Goal: Use online tool/utility: Utilize a website feature to perform a specific function

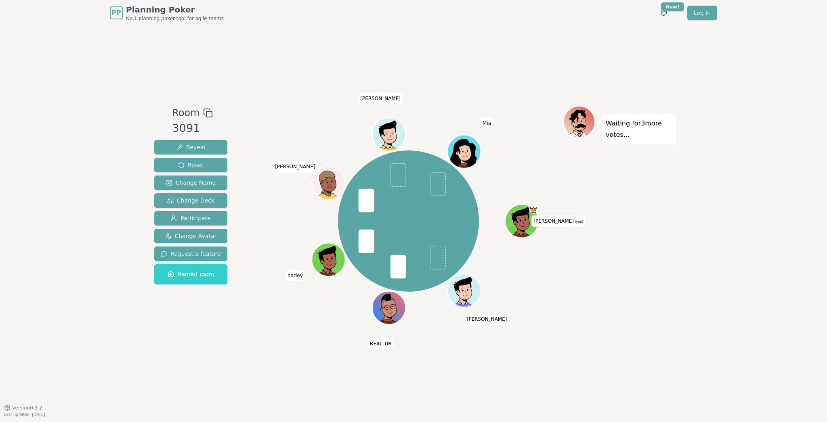
drag, startPoint x: 697, startPoint y: 44, endPoint x: 693, endPoint y: 42, distance: 4.9
click at [696, 44] on div "PP Planning Poker No.1 planning poker tool for agile teams Toggle theme New! Lo…" at bounding box center [413, 211] width 827 height 422
click at [543, 31] on div "Room 3091 Reveal Reset Change Name Change Deck Participate Change Avatar Reques…" at bounding box center [413, 217] width 525 height 382
click at [96, 46] on div "PP Planning Poker No.1 planning poker tool for agile teams Toggle theme New! Lo…" at bounding box center [413, 211] width 827 height 422
click at [285, 42] on div "Room 3091 Reveal Reset Change Name Change Deck Participate Change Avatar Reques…" at bounding box center [413, 217] width 525 height 382
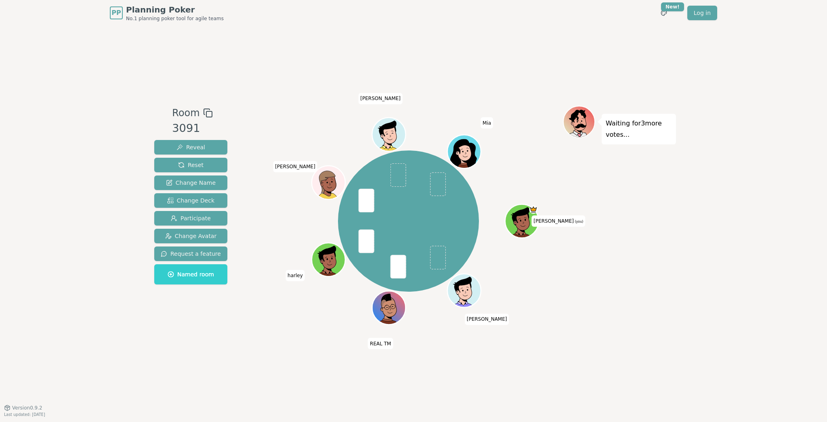
click at [292, 46] on div "Room 3091 Reveal Reset Change Name Change Deck Participate Change Avatar Reques…" at bounding box center [413, 217] width 525 height 382
click at [282, 50] on div "Room 3091 Reveal Reset Change Name Change Deck Participate Change Avatar Reques…" at bounding box center [413, 217] width 525 height 382
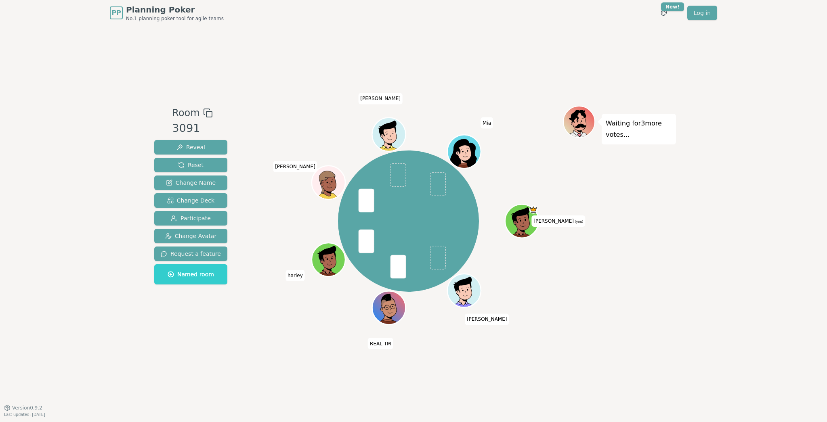
click at [282, 50] on div "Room 3091 Reveal Reset Change Name Change Deck Participate Change Avatar Reques…" at bounding box center [413, 217] width 525 height 382
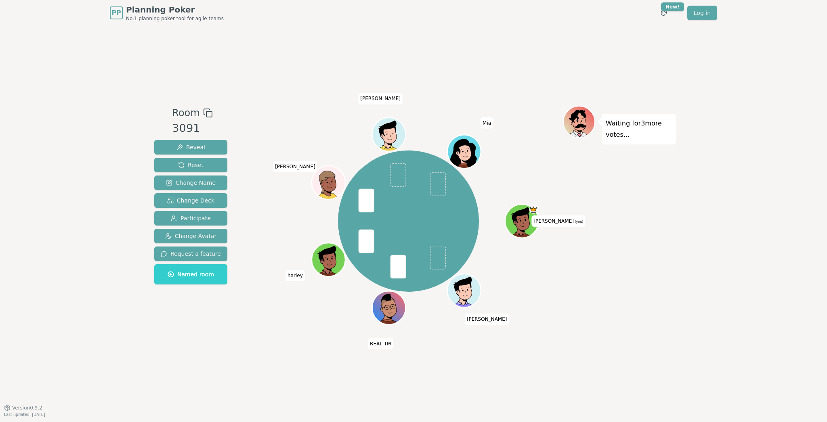
click at [282, 50] on div "Room 3091 Reveal Reset Change Name Change Deck Participate Change Avatar Reques…" at bounding box center [413, 217] width 525 height 382
click at [294, 47] on div "Room 3091 Reveal Reset Change Name Change Deck Participate Change Avatar Reques…" at bounding box center [413, 217] width 525 height 382
click at [271, 55] on div "Room 3091 Reveal Reset Change Name Change Deck Participate Change Avatar Reques…" at bounding box center [413, 217] width 525 height 382
click at [270, 56] on div "Room 3091 Reveal Reset Change Name Change Deck Participate Change Avatar Reques…" at bounding box center [413, 217] width 525 height 382
click at [266, 52] on div "Room 3091 Reveal Reset Change Name Change Deck Participate Change Avatar Reques…" at bounding box center [413, 217] width 525 height 382
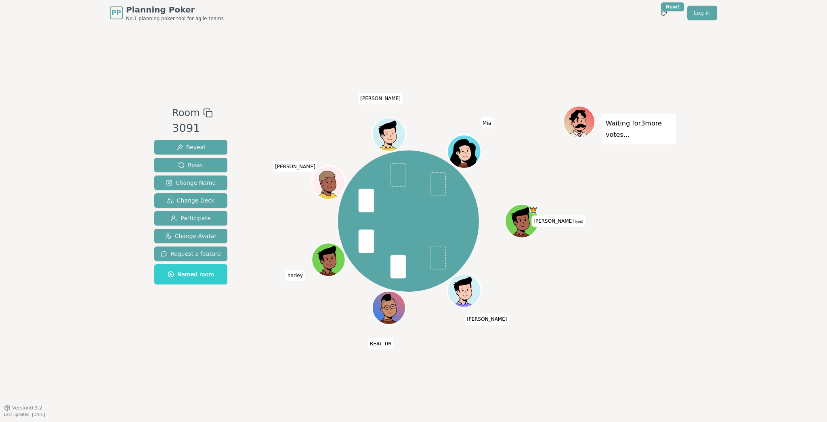
click at [267, 52] on div "Room 3091 Reveal Reset Change Name Change Deck Participate Change Avatar Reques…" at bounding box center [413, 217] width 525 height 382
click at [284, 51] on div "Room 3091 Reveal Reset Change Name Change Deck Participate Change Avatar Reques…" at bounding box center [413, 217] width 525 height 382
click at [277, 53] on div "Room 3091 Reveal Reset Change Name Change Deck Participate Change Avatar Reques…" at bounding box center [413, 217] width 525 height 382
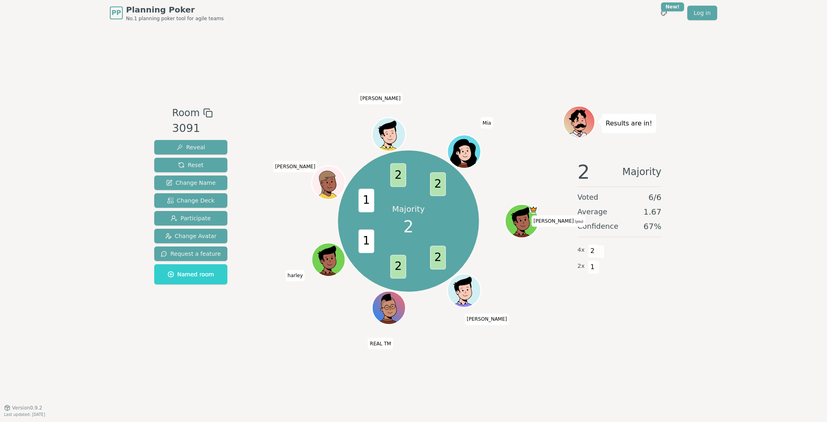
click at [267, 47] on div "Room 3091 Reveal Reset Change Name Change Deck Participate Change Avatar Reques…" at bounding box center [413, 217] width 525 height 382
click at [263, 45] on div "Room 3091 Reveal Reset Change Name Change Deck Participate Change Avatar Reques…" at bounding box center [413, 217] width 525 height 382
click at [264, 44] on div "Room 3091 Reveal Reset Change Name Change Deck Participate Change Avatar Reques…" at bounding box center [413, 217] width 525 height 382
click at [295, 59] on div "Room 3091 Reveal Reset Change Name Change Deck Participate Change Avatar Reques…" at bounding box center [413, 217] width 525 height 382
click at [294, 58] on div "Room 3091 Reveal Reset Change Name Change Deck Participate Change Avatar Reques…" at bounding box center [413, 217] width 525 height 382
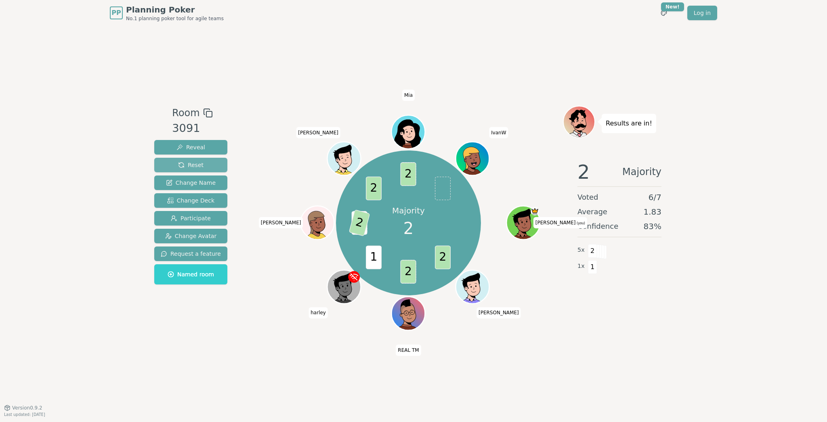
click at [196, 166] on span "Reset" at bounding box center [190, 165] width 25 height 8
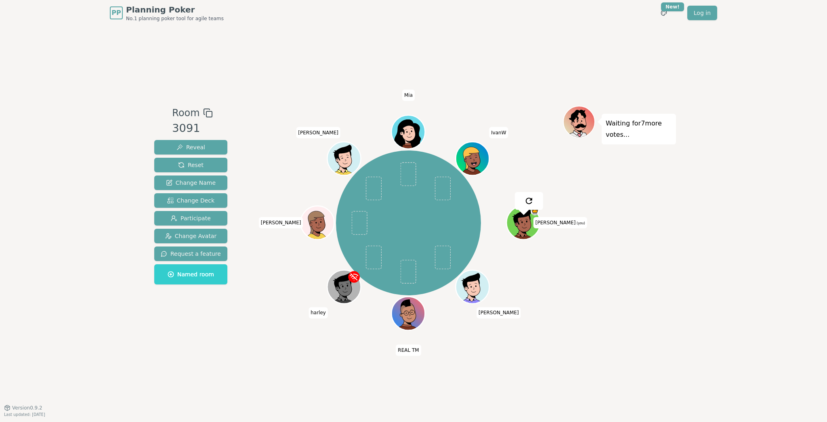
click at [258, 94] on div "Room 3091 Reveal Reset Change Name Change Deck Participate Change Avatar Reques…" at bounding box center [413, 217] width 525 height 382
click at [282, 60] on div "Room 3091 Reveal Reset Change Name Change Deck Participate Change Avatar Reques…" at bounding box center [413, 217] width 525 height 382
click at [304, 46] on div "Room 3091 Reveal Reset Change Name Change Deck Participate Change Avatar Reques…" at bounding box center [413, 217] width 525 height 382
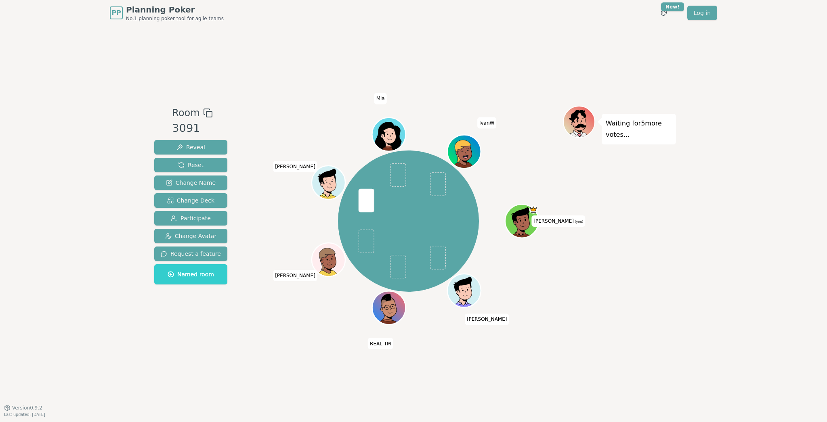
click at [313, 58] on div "Room 3091 Reveal Reset Change Name Change Deck Participate Change Avatar Reques…" at bounding box center [413, 217] width 525 height 382
click at [185, 164] on span "Reset" at bounding box center [190, 165] width 25 height 8
click at [287, 63] on div "Room 3091 Reveal Reset Change Name Change Deck Participate Change Avatar Reques…" at bounding box center [413, 217] width 525 height 382
click at [285, 56] on div "Room 3091 Reveal Reset Change Name Change Deck Participate Change Avatar Reques…" at bounding box center [413, 217] width 525 height 382
click at [262, 55] on div "Room 3091 Reveal Reset Change Name Change Deck Participate Change Avatar Reques…" at bounding box center [413, 217] width 525 height 382
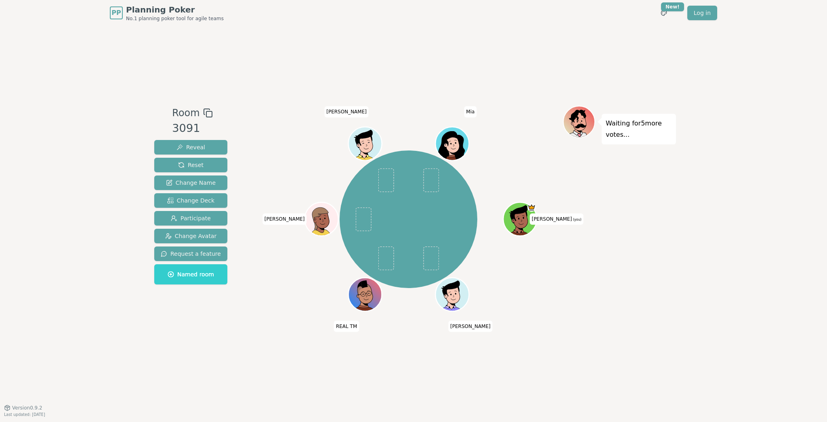
click at [257, 55] on div "Room 3091 Reveal Reset Change Name Change Deck Participate Change Avatar Reques…" at bounding box center [413, 217] width 525 height 382
click at [254, 52] on div "Room 3091 Reveal Reset Change Name Change Deck Participate Change Avatar Reques…" at bounding box center [413, 217] width 525 height 382
click at [92, 56] on div "PP Planning Poker No.1 planning poker tool for agile teams Toggle theme New! Lo…" at bounding box center [413, 211] width 827 height 422
click at [262, 58] on div "Room 3091 Reveal Reset Change Name Change Deck Participate Change Avatar Reques…" at bounding box center [413, 217] width 525 height 382
click at [261, 53] on div "Room 3091 Reveal Reset Change Name Change Deck Participate Change Avatar Reques…" at bounding box center [413, 217] width 525 height 382
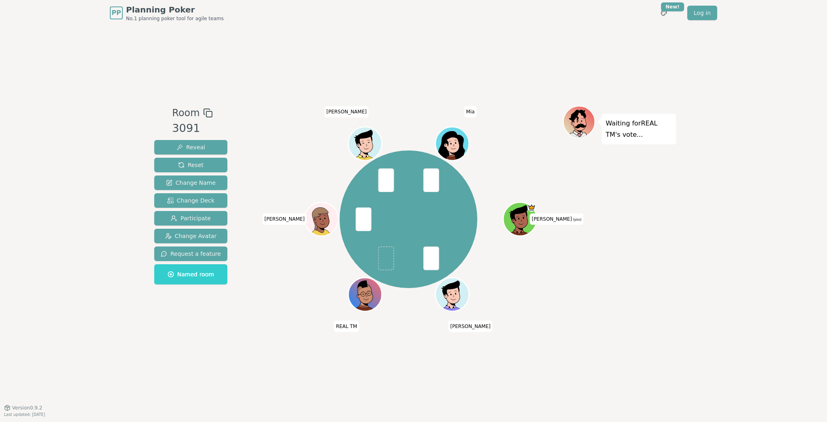
click at [274, 50] on div "Room 3091 Reveal Reset Change Name Change Deck Participate Change Avatar Reques…" at bounding box center [413, 217] width 525 height 382
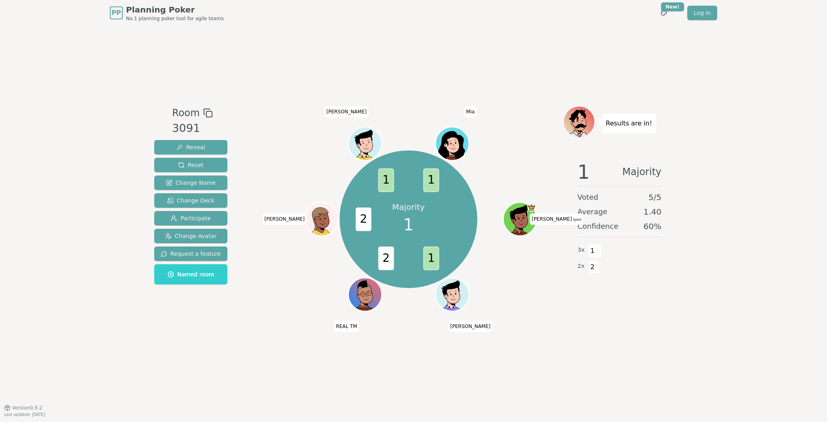
click at [290, 60] on div "Room 3091 Reveal Reset Change Name Change Deck Participate Change Avatar Reques…" at bounding box center [413, 217] width 525 height 382
click at [288, 61] on div "Room 3091 Reveal Reset Change Name Change Deck Participate Change Avatar Reques…" at bounding box center [413, 217] width 525 height 382
click at [288, 60] on div "Room 3091 Reveal Reset Change Name Change Deck Participate Change Avatar Reques…" at bounding box center [413, 217] width 525 height 382
click at [286, 60] on div "Room 3091 Reveal Reset Change Name Change Deck Participate Change Avatar Reques…" at bounding box center [413, 217] width 525 height 382
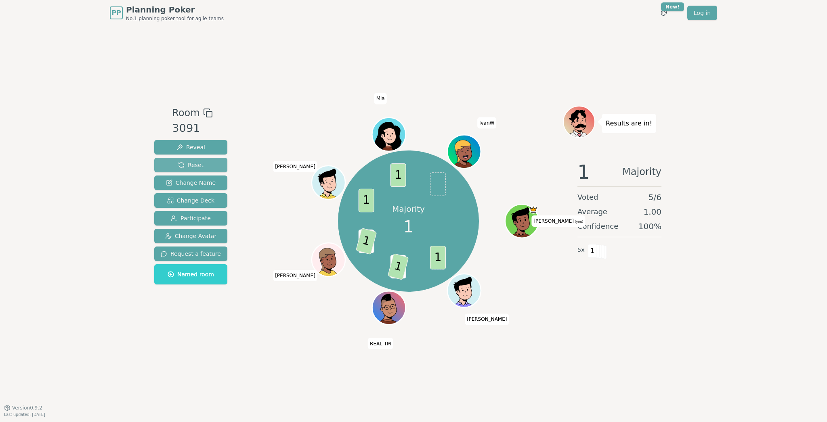
click at [195, 163] on span "Reset" at bounding box center [190, 165] width 25 height 8
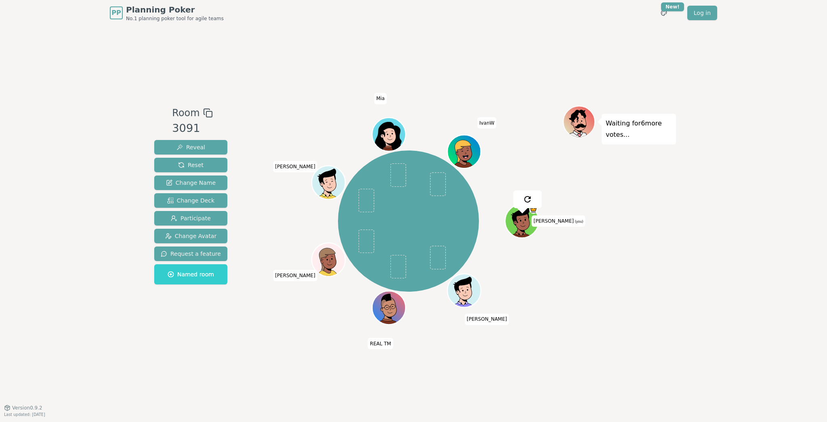
click at [272, 70] on div "Room 3091 Reveal Reset Change Name Change Deck Participate Change Avatar Reques…" at bounding box center [413, 217] width 525 height 382
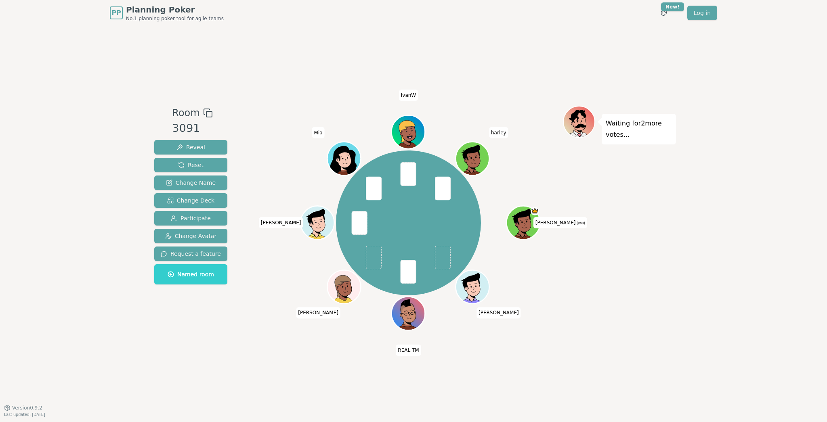
click at [94, 48] on div "PP Planning Poker No.1 planning poker tool for agile teams Toggle theme New! Lo…" at bounding box center [413, 211] width 827 height 422
click at [324, 31] on div "Room 3091 Reveal Reset Change Name Change Deck Participate Change Avatar Reques…" at bounding box center [413, 217] width 525 height 382
click at [315, 30] on div "Room 3091 Reveal Reset Change Name Change Deck Participate Change Avatar Reques…" at bounding box center [413, 217] width 525 height 382
click at [275, 55] on div "Room 3091 Reveal Reset Change Name Change Deck Participate Change Avatar Reques…" at bounding box center [413, 217] width 525 height 382
click at [72, 117] on div "PP Planning Poker No.1 planning poker tool for agile teams Toggle theme New! Lo…" at bounding box center [413, 211] width 827 height 422
